Goal: Task Accomplishment & Management: Use online tool/utility

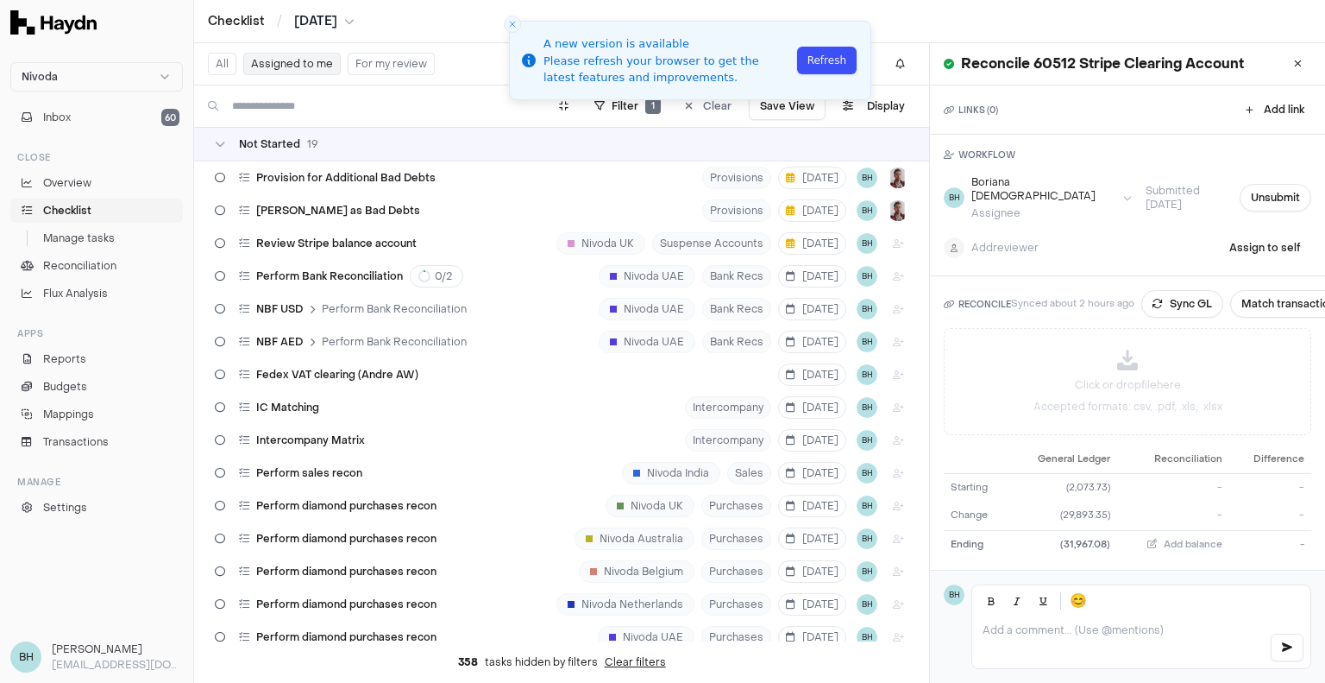
click at [841, 65] on button "Refresh" at bounding box center [827, 61] width 60 height 28
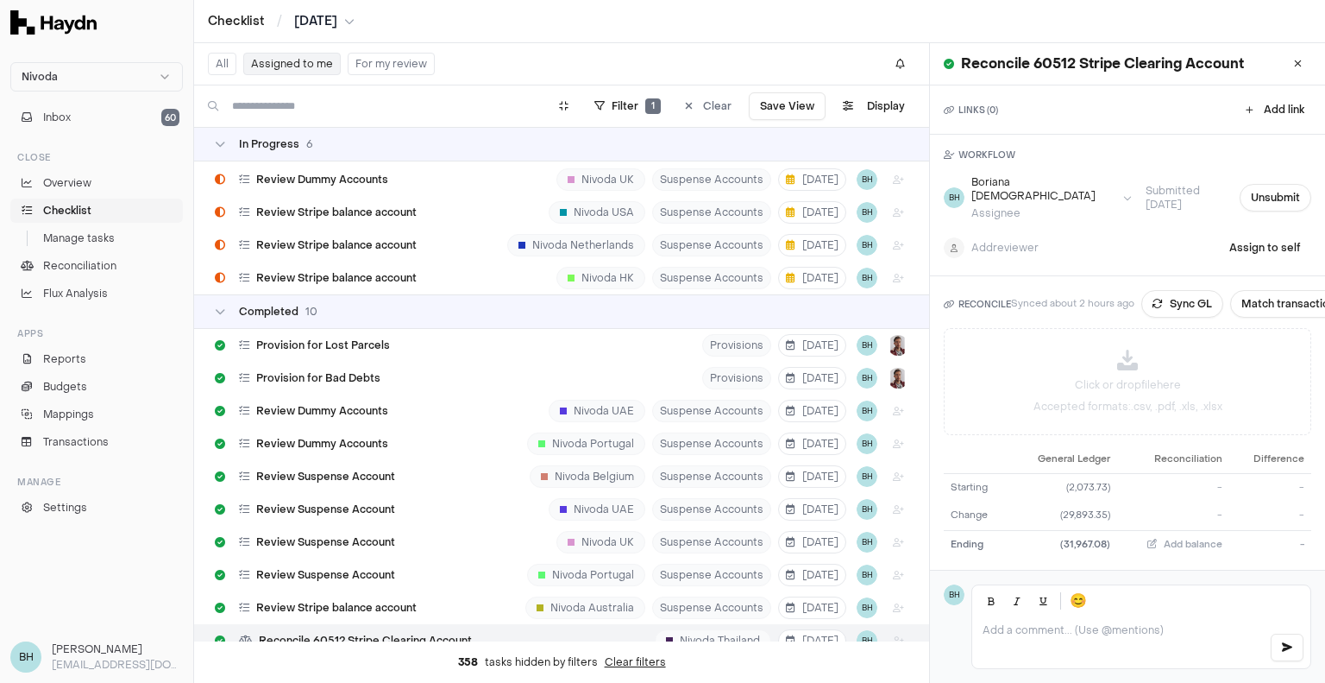
scroll to position [771, 0]
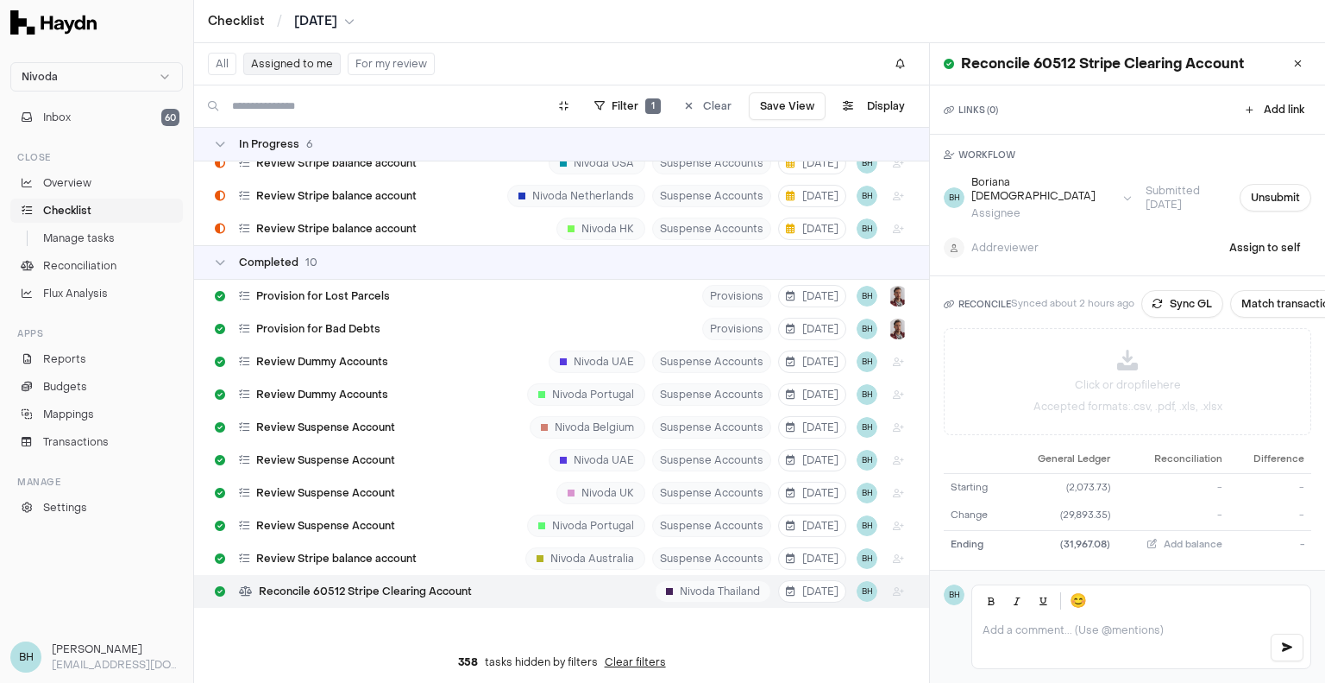
click at [356, 61] on button "For my review" at bounding box center [391, 64] width 87 height 22
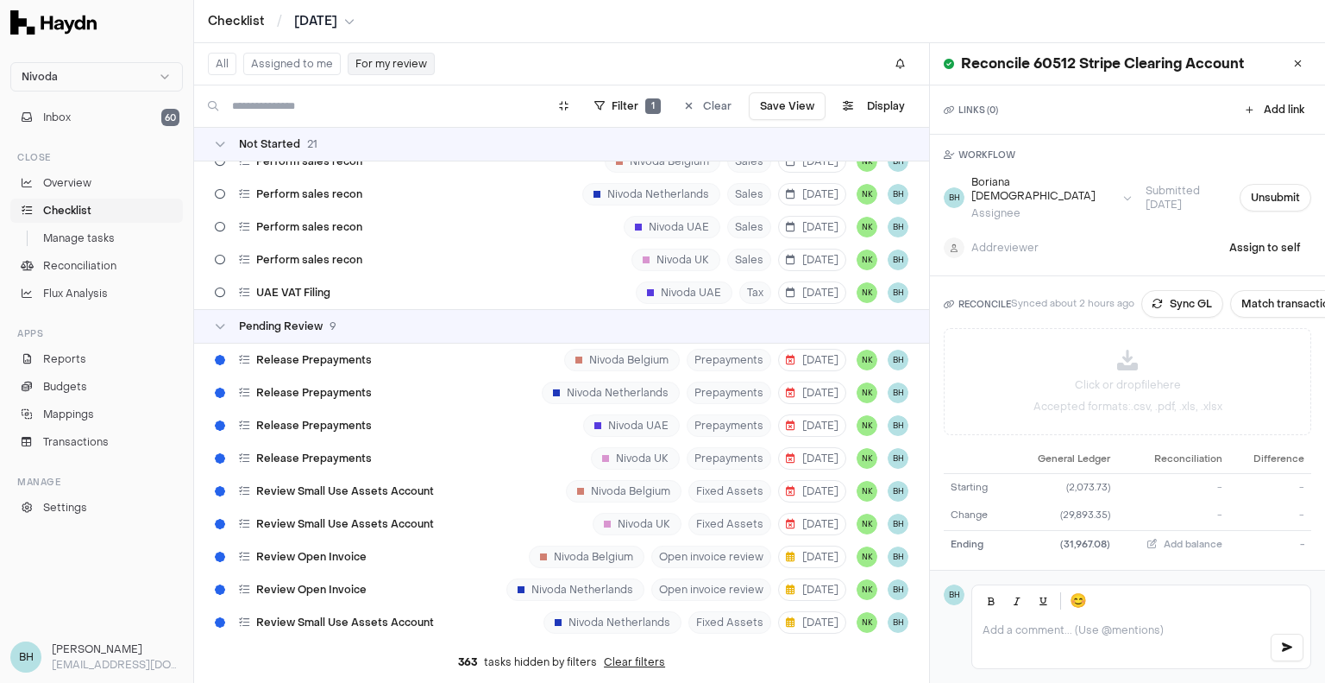
scroll to position [572, 0]
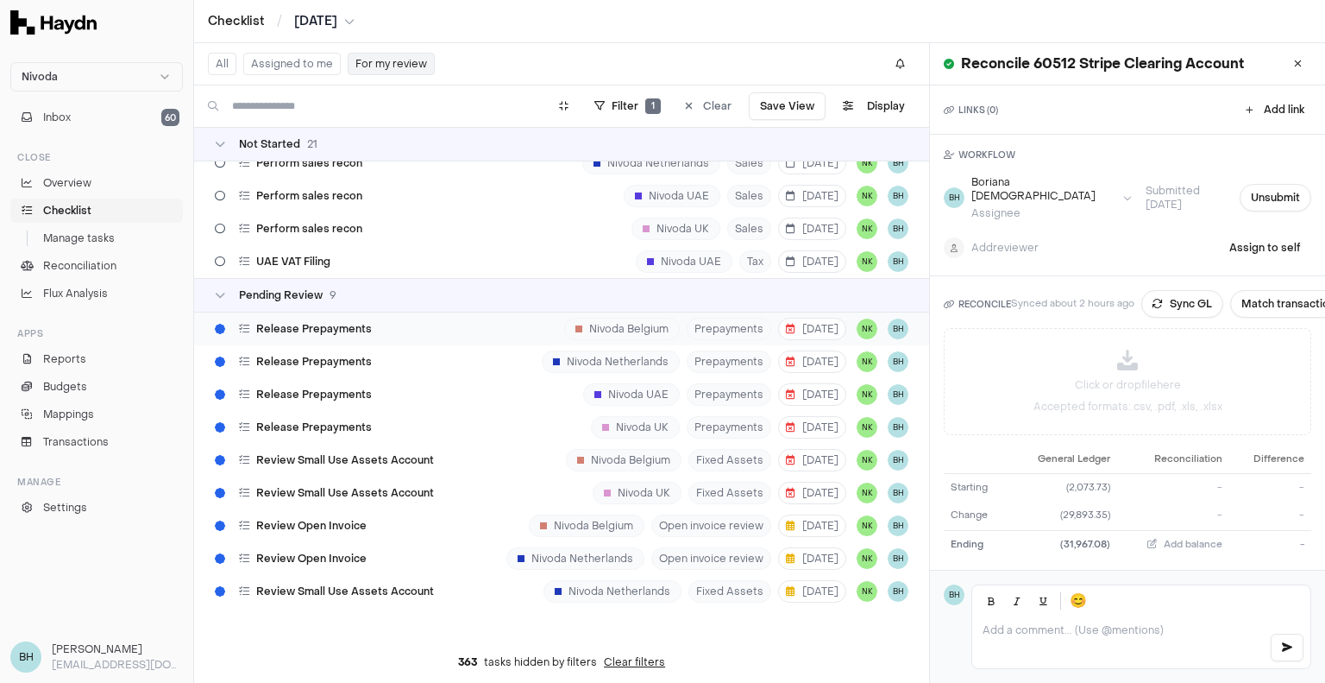
click at [438, 319] on div "Release Prepayments Nivoda Belgium Prepayments [DATE] NK BH" at bounding box center [561, 328] width 735 height 33
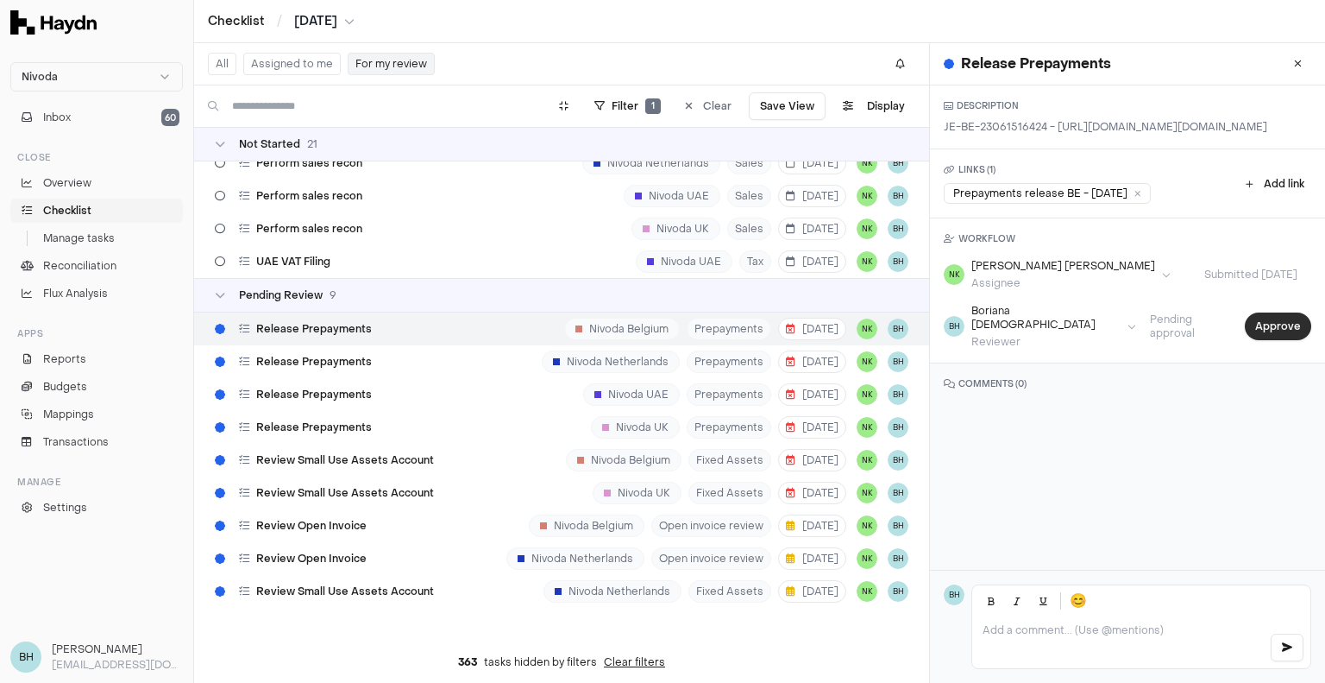
click at [1253, 340] on button "Approve" at bounding box center [1278, 326] width 66 height 28
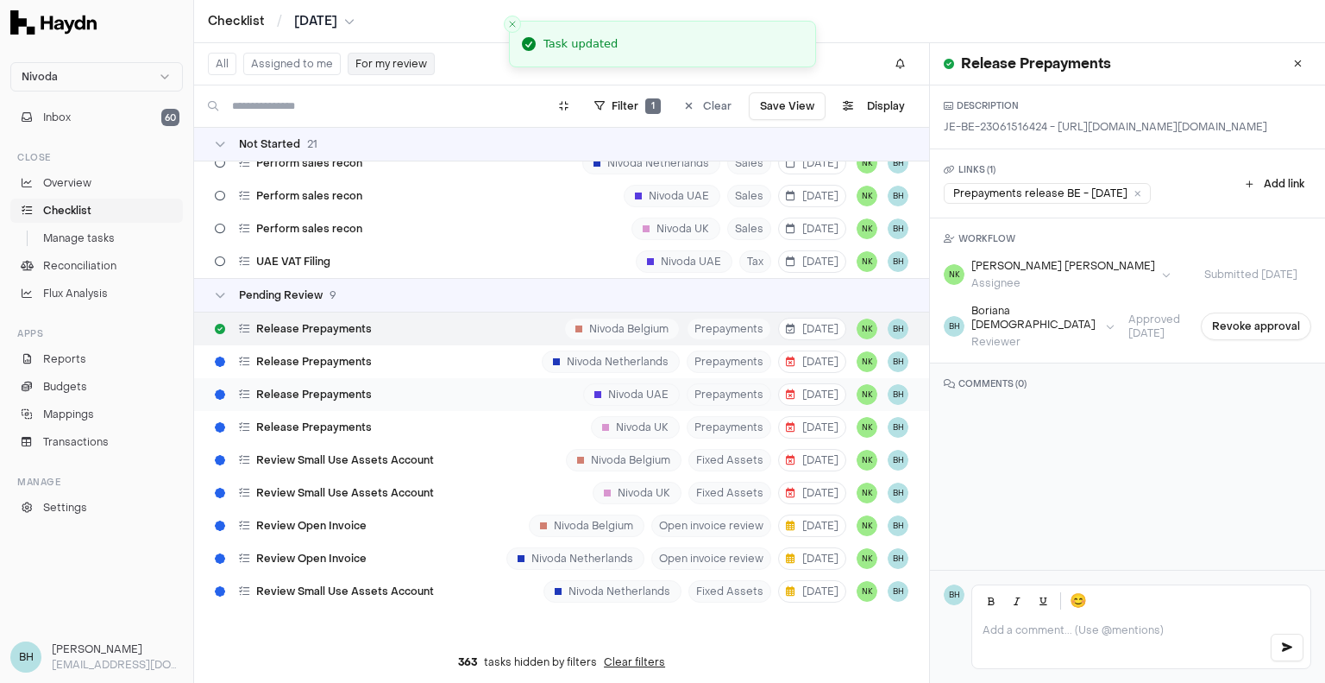
scroll to position [607, 0]
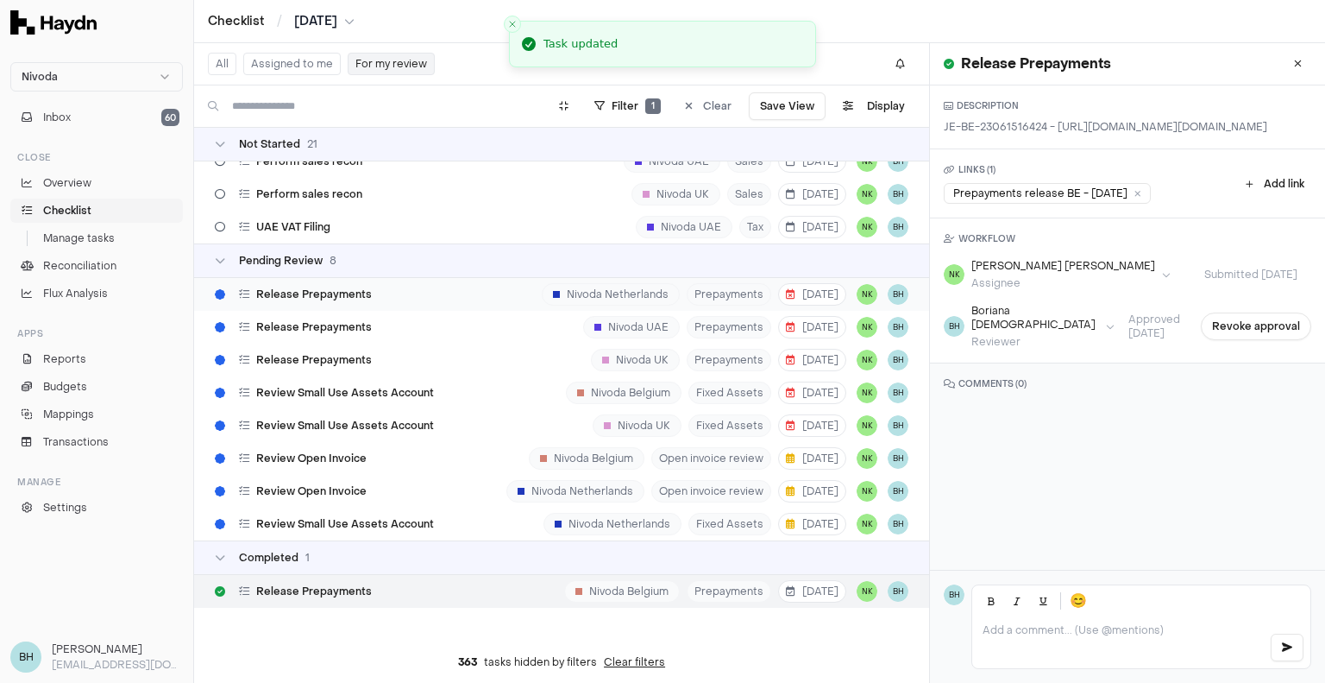
click at [387, 283] on div "Release Prepayments Nivoda Netherlands Prepayments [DATE] NK BH" at bounding box center [561, 294] width 735 height 33
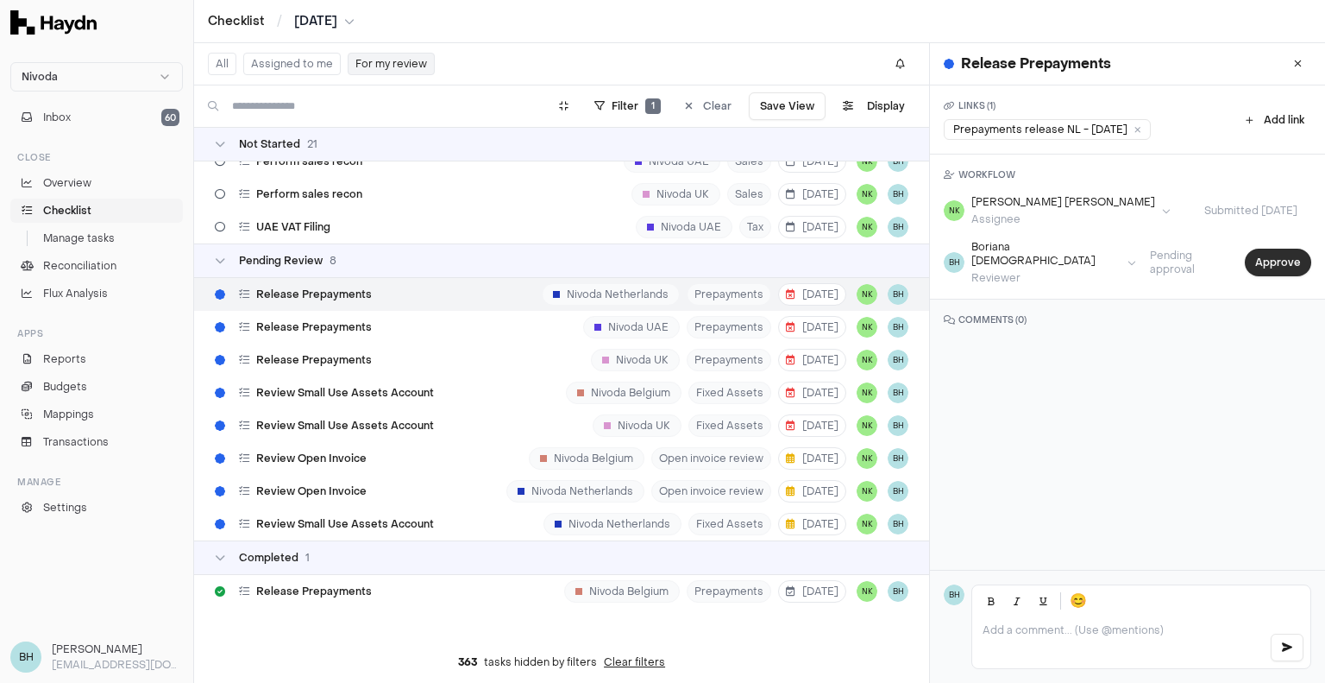
click at [1283, 260] on button "Approve" at bounding box center [1278, 263] width 66 height 28
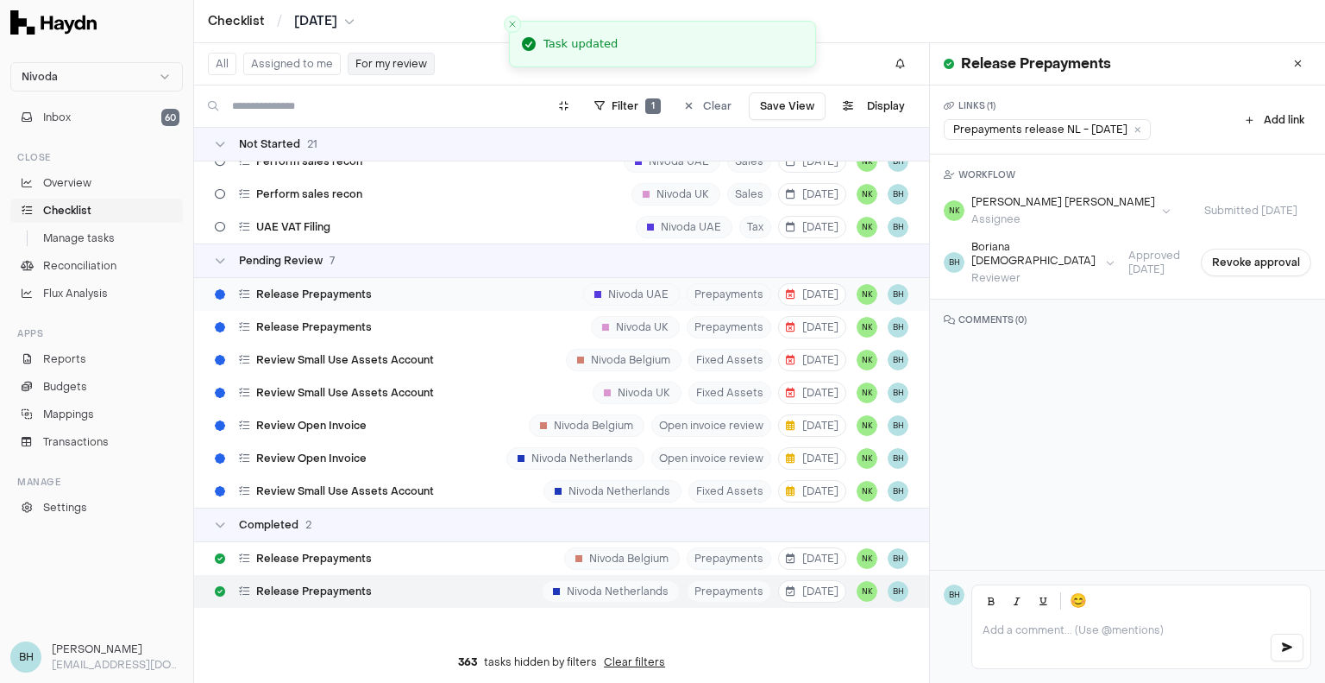
click at [404, 283] on div "Release Prepayments Nivoda UAE Prepayments [DATE] NK BH" at bounding box center [561, 294] width 735 height 33
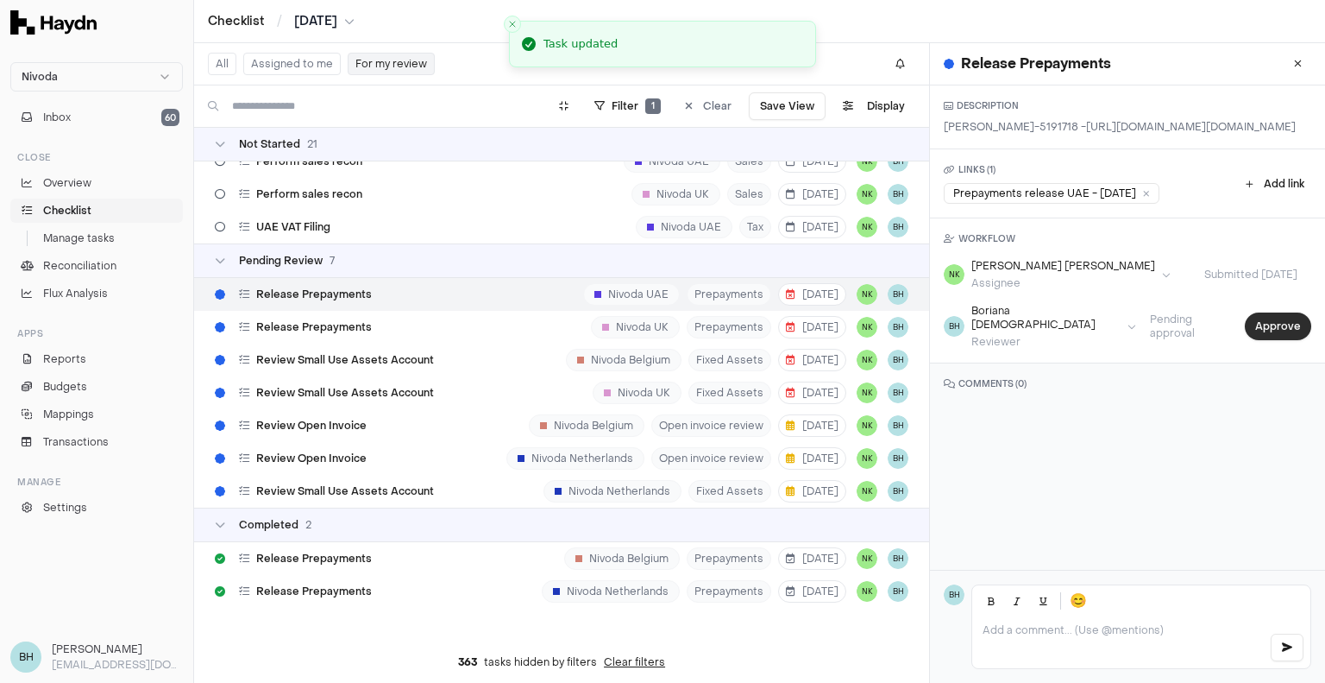
click at [1246, 340] on button "Approve" at bounding box center [1278, 326] width 66 height 28
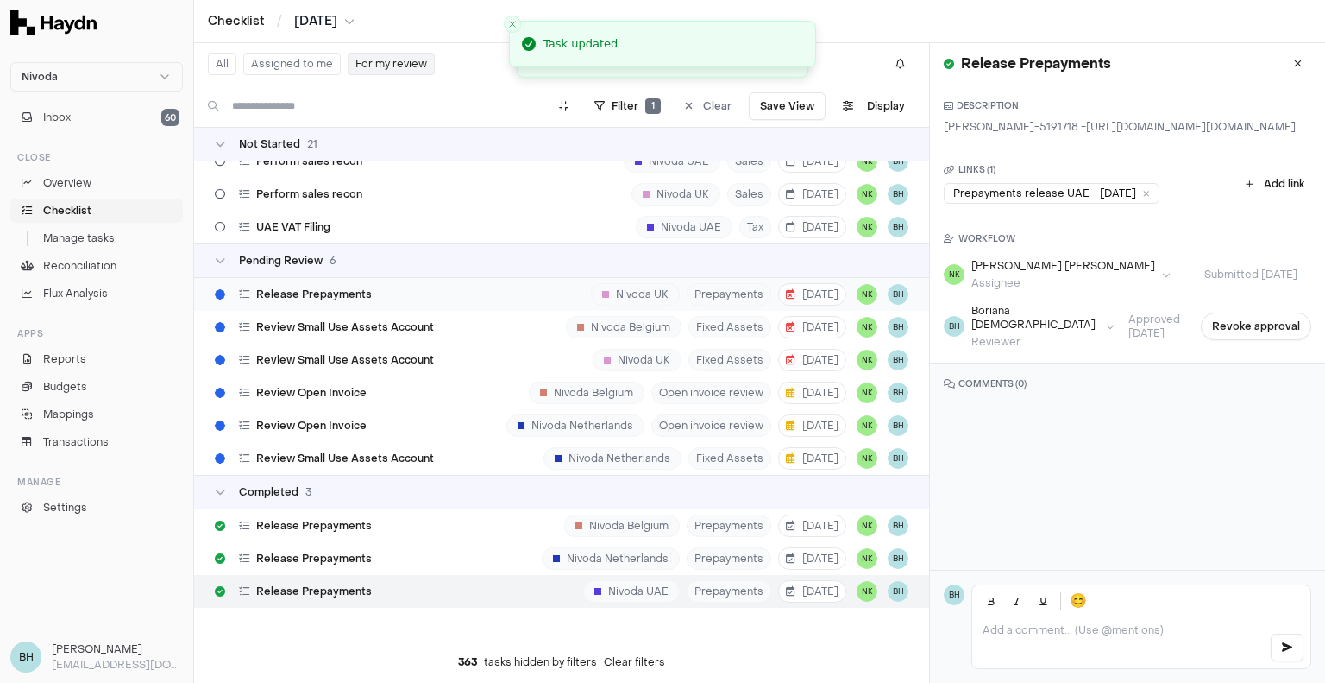
click at [469, 298] on div "Release Prepayments Nivoda UK Prepayments [DATE] NK BH" at bounding box center [561, 294] width 735 height 33
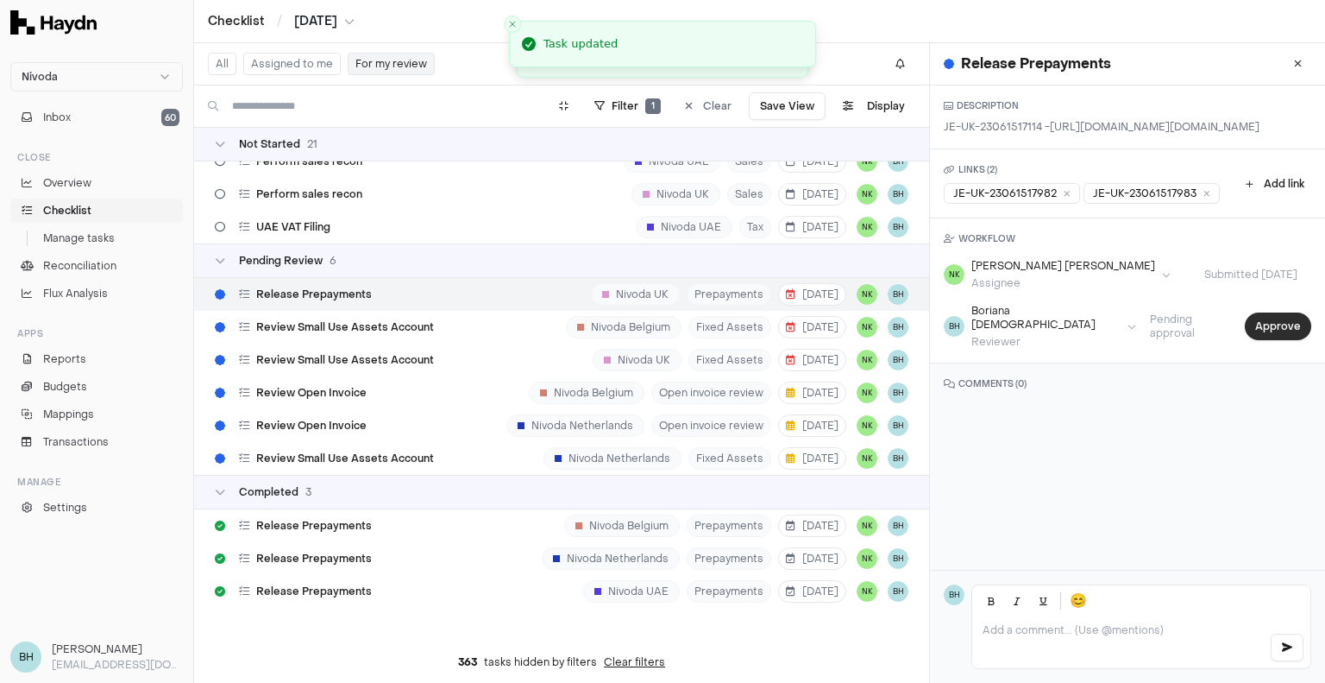
click at [1263, 340] on button "Approve" at bounding box center [1278, 326] width 66 height 28
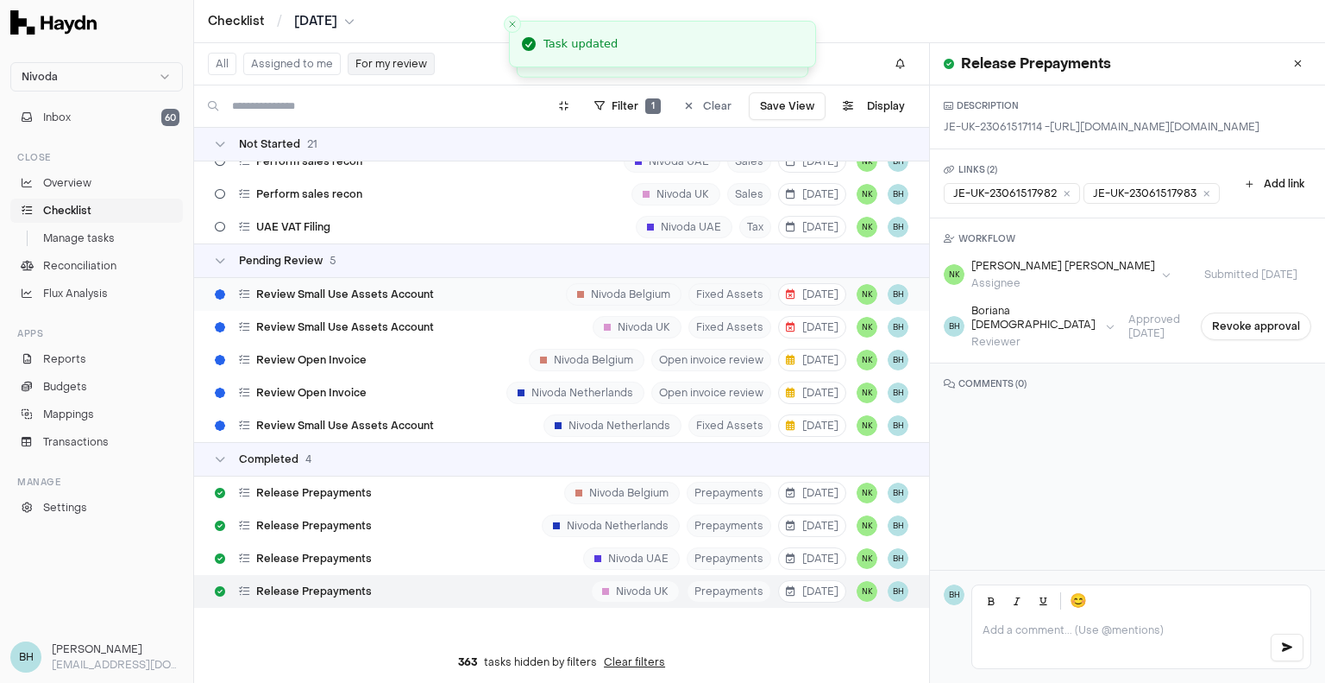
click at [461, 293] on div "Review Small Use Assets Account Nivoda [GEOGRAPHIC_DATA] Fixed Assets [DATE] NK…" at bounding box center [561, 294] width 735 height 33
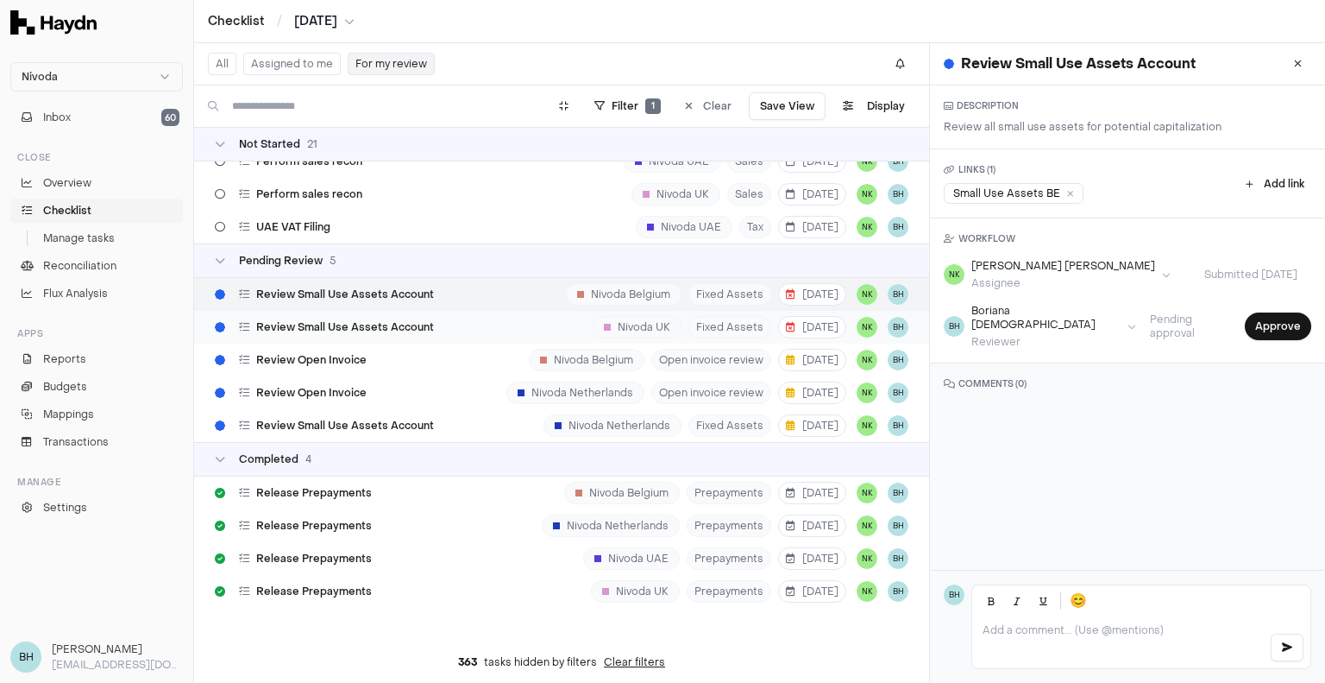
click at [525, 327] on div "Review Small Use Assets Account Nivoda UK Fixed Assets [DATE] NK BH" at bounding box center [561, 327] width 735 height 33
click at [359, 280] on div "Review Small Use Assets Account" at bounding box center [324, 294] width 233 height 33
click at [1274, 313] on button "Approve" at bounding box center [1278, 326] width 66 height 28
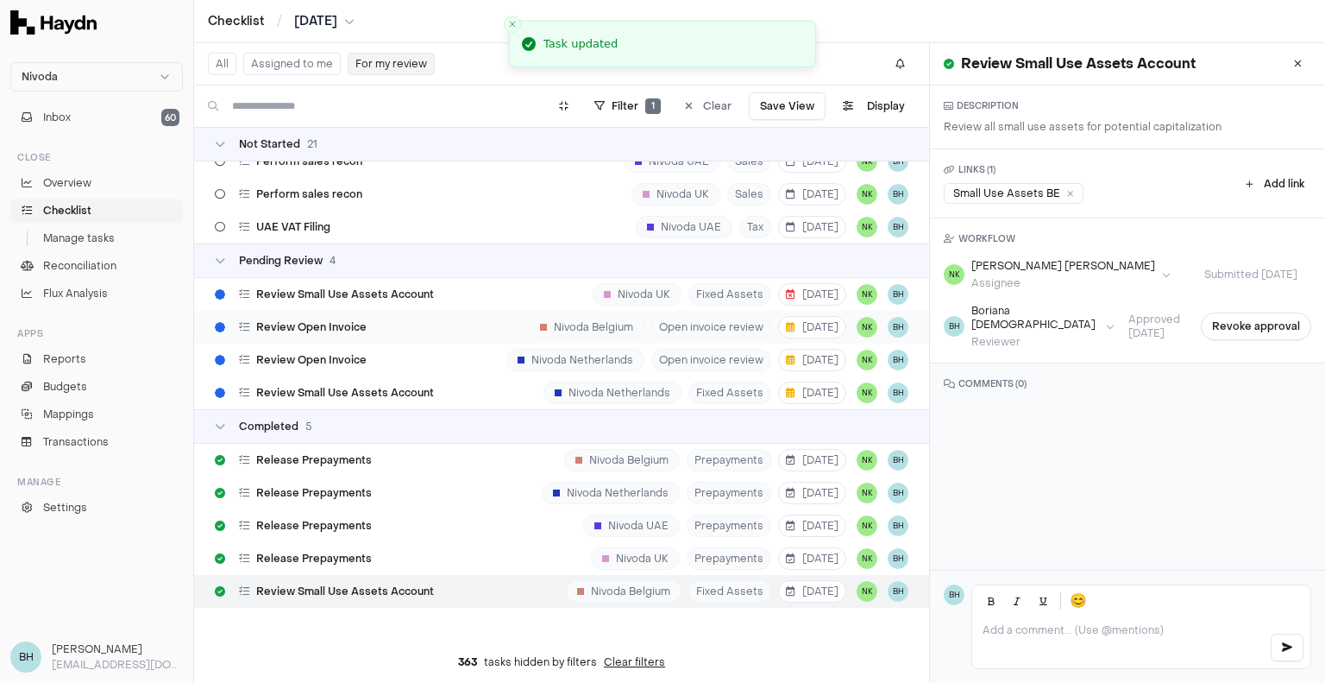
click at [365, 326] on div "Review Open Invoice" at bounding box center [291, 327] width 166 height 33
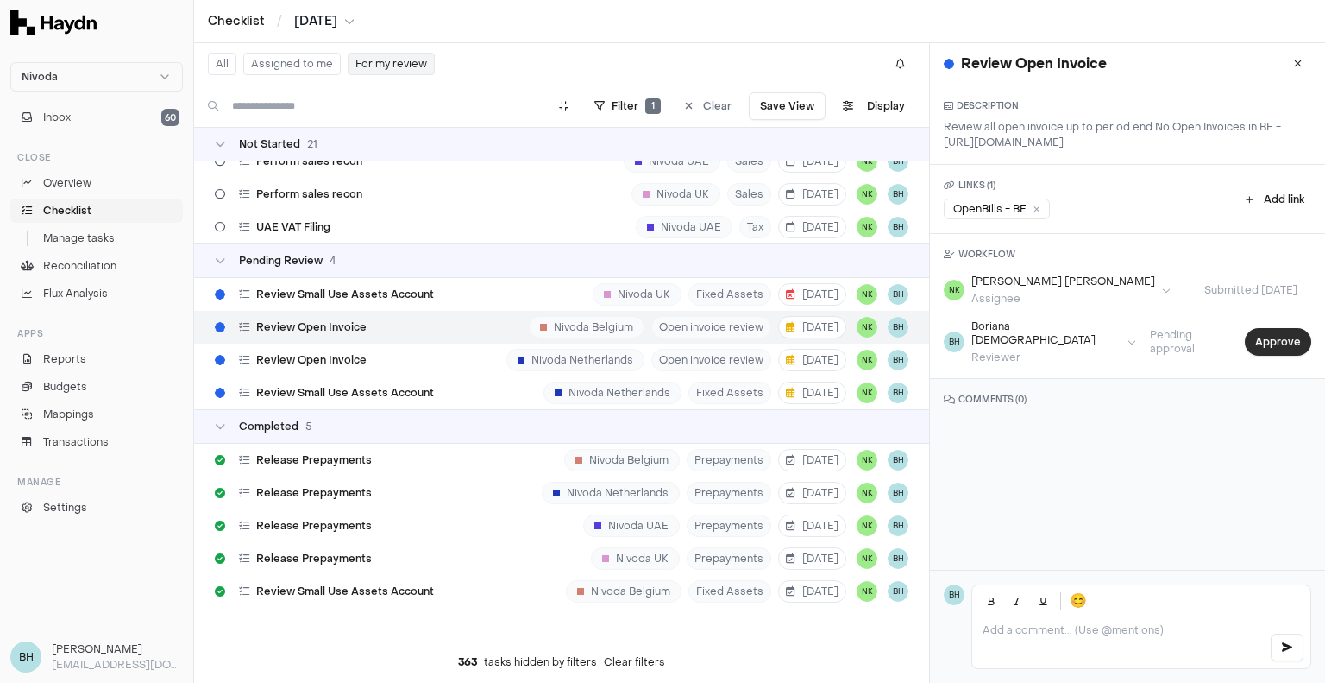
click at [1269, 350] on button "Approve" at bounding box center [1278, 342] width 66 height 28
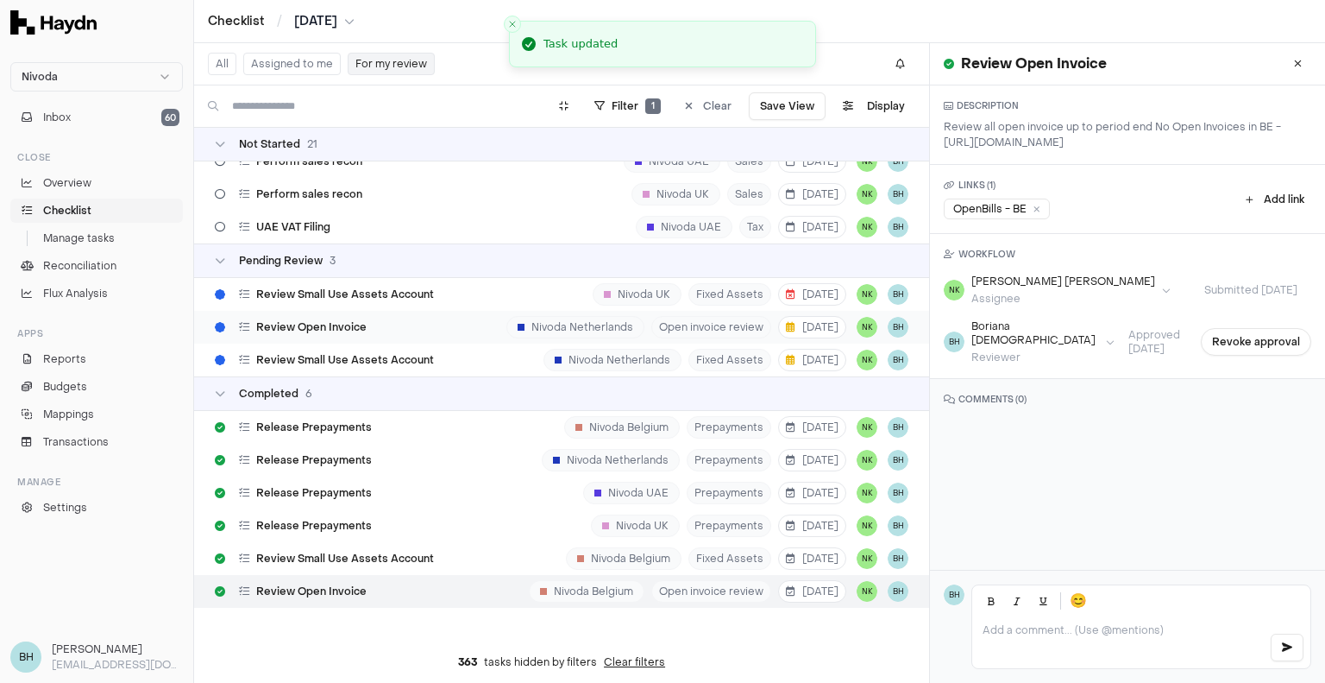
click at [398, 320] on div "Review Open Invoice [GEOGRAPHIC_DATA] Netherlands Open invoice review [DATE] NK…" at bounding box center [561, 327] width 735 height 33
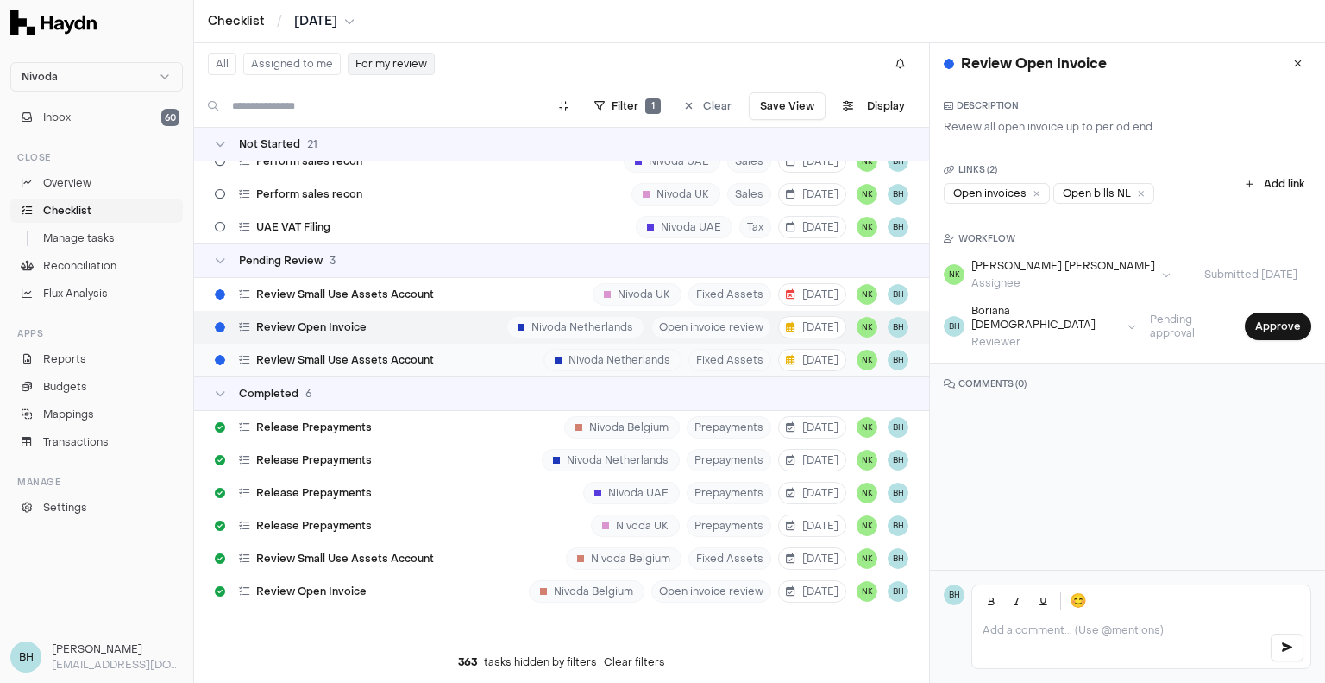
click at [383, 358] on span "Review Small Use Assets Account" at bounding box center [345, 360] width 178 height 14
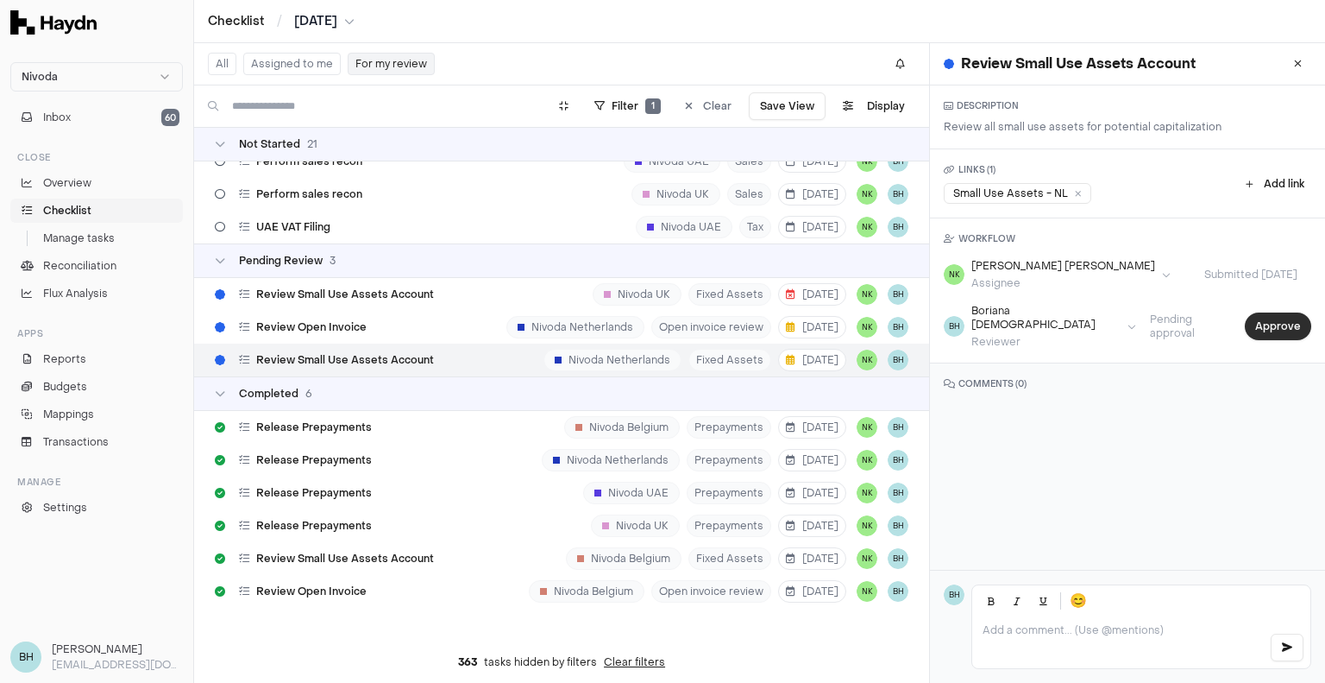
click at [1293, 317] on button "Approve" at bounding box center [1278, 326] width 66 height 28
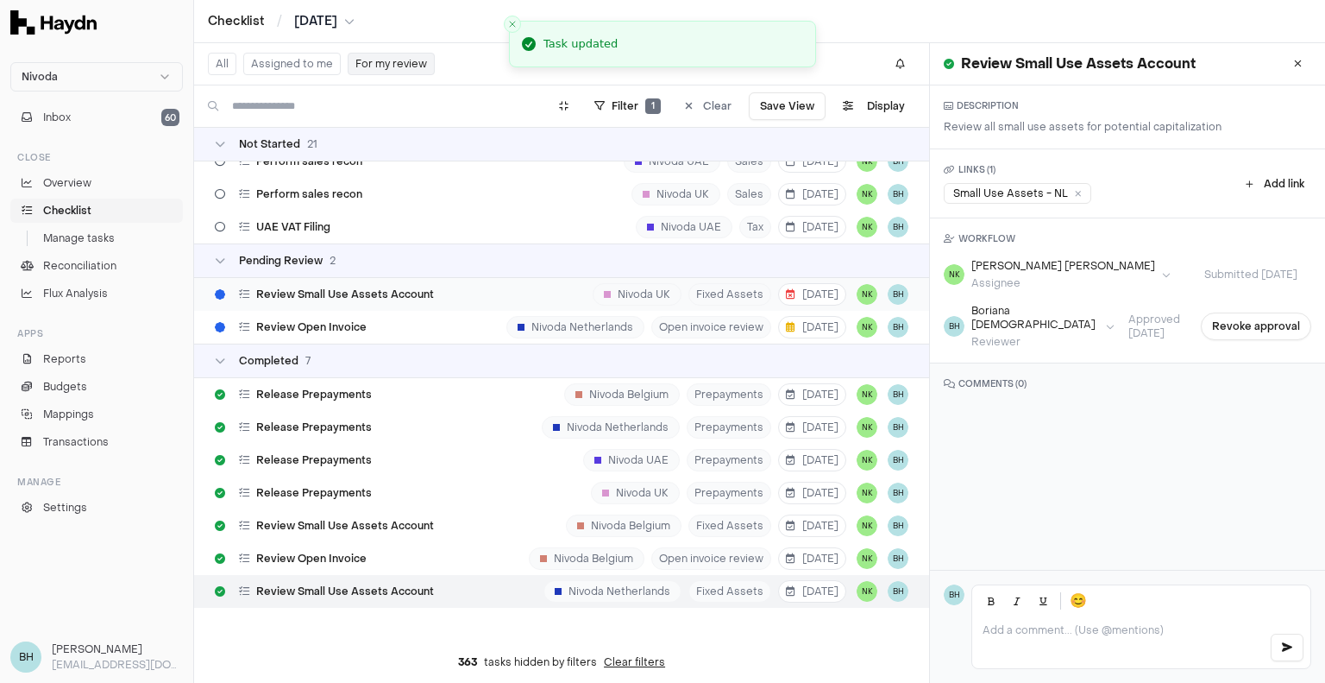
click at [456, 293] on div "Review Small Use Assets Account Nivoda UK Fixed Assets [DATE] NK BH" at bounding box center [561, 294] width 735 height 33
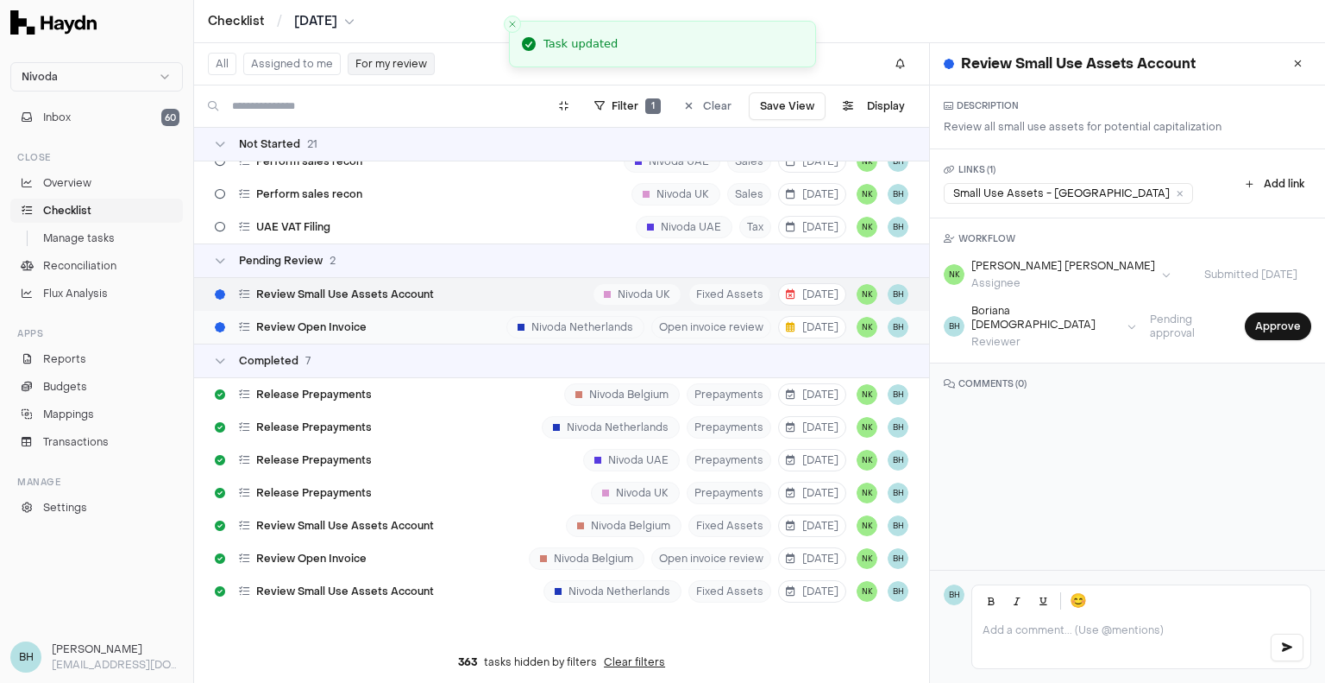
click at [421, 324] on div "Review Open Invoice [GEOGRAPHIC_DATA] Netherlands Open invoice review [DATE] NK…" at bounding box center [561, 327] width 735 height 33
click at [412, 299] on span "Review Small Use Assets Account" at bounding box center [345, 294] width 178 height 14
click at [407, 321] on div "Review Open Invoice [GEOGRAPHIC_DATA] Netherlands Open invoice review [DATE] NK…" at bounding box center [561, 327] width 735 height 33
click at [414, 306] on div "Review Small Use Assets Account" at bounding box center [324, 294] width 233 height 33
